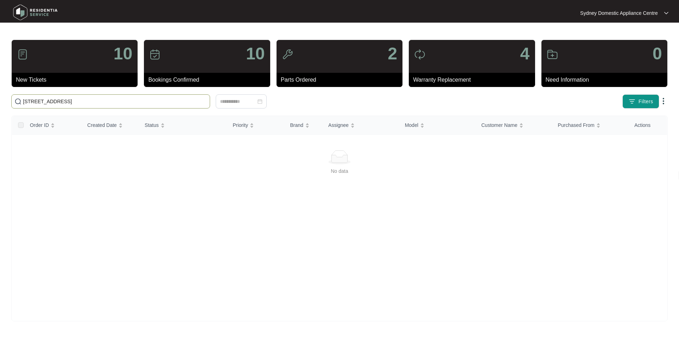
click at [67, 100] on input "[STREET_ADDRESS]" at bounding box center [115, 102] width 184 height 8
click at [66, 101] on input "[STREET_ADDRESS]" at bounding box center [115, 102] width 184 height 8
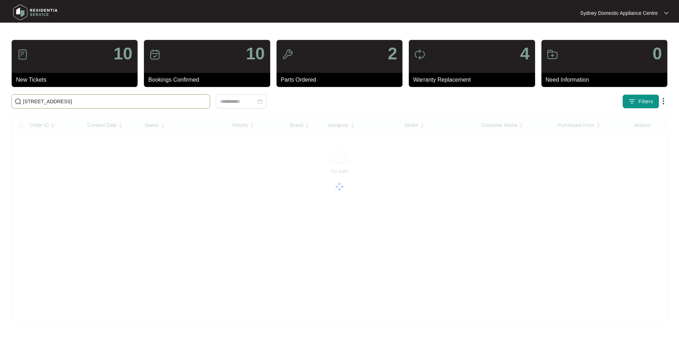
click at [66, 101] on input "[STREET_ADDRESS]" at bounding box center [115, 102] width 184 height 8
click at [104, 103] on input "625035" at bounding box center [115, 102] width 184 height 8
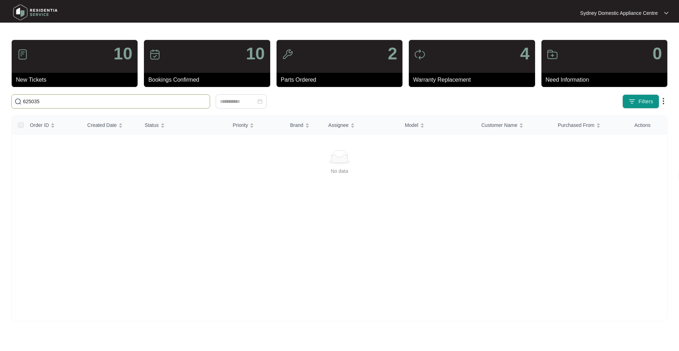
paste input "5928624"
drag, startPoint x: 83, startPoint y: 104, endPoint x: 0, endPoint y: 100, distance: 83.5
click at [0, 101] on main "10 New Tickets 10 Bookings Confirmed 2 Parts Ordered 4 Warranty Replacement 0 N…" at bounding box center [339, 175] width 679 height 351
click at [57, 102] on input "5928624" at bounding box center [115, 102] width 184 height 8
type input "592864"
